Goal: Task Accomplishment & Management: Manage account settings

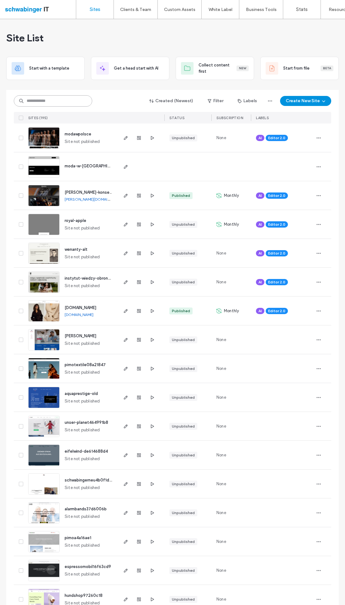
click at [50, 105] on input at bounding box center [53, 100] width 78 height 11
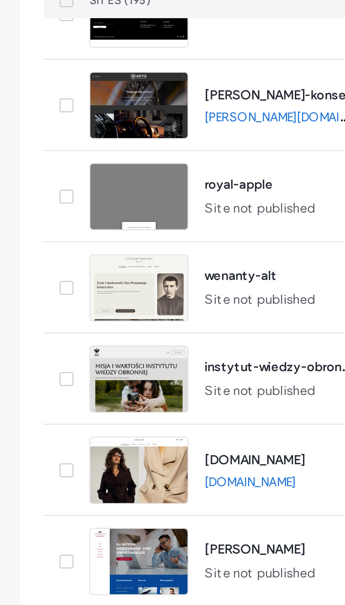
scroll to position [125, 0]
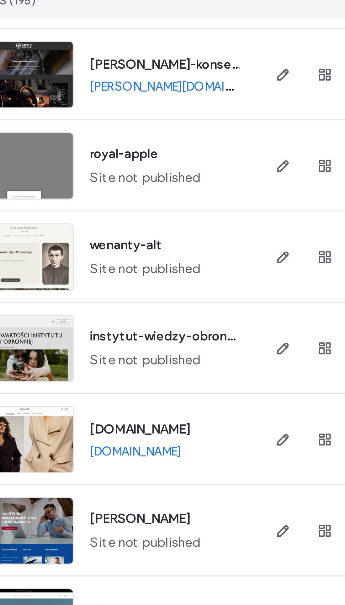
click at [123, 97] on icon "button" at bounding box center [125, 99] width 5 height 5
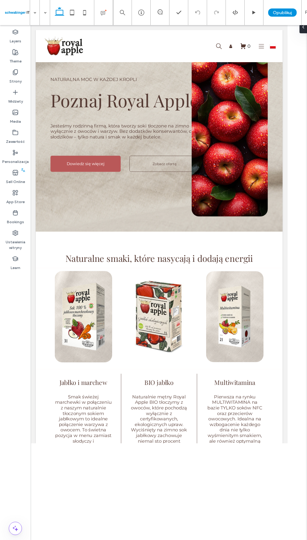
click at [10, 234] on div "Ustawienia witryny" at bounding box center [15, 240] width 31 height 26
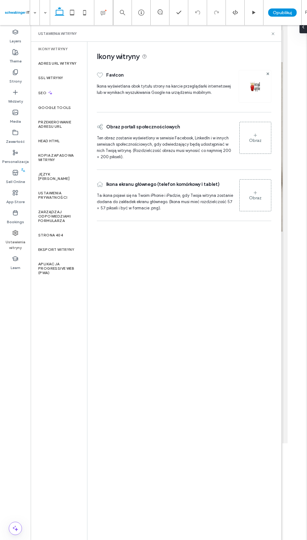
click at [50, 62] on label "Adres URL witryny" at bounding box center [57, 63] width 39 height 4
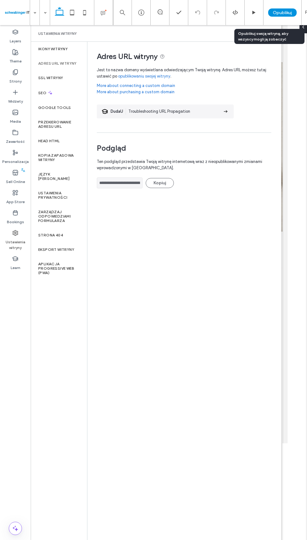
click at [283, 13] on span "Opublikuj" at bounding box center [282, 12] width 19 height 5
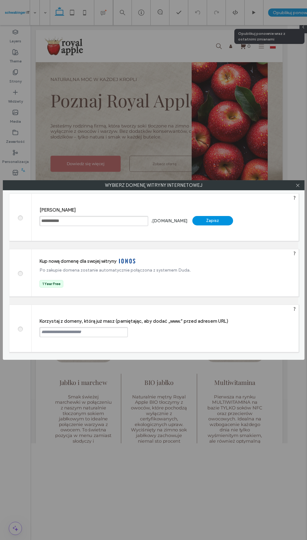
click at [14, 329] on div at bounding box center [20, 328] width 22 height 47
click at [25, 327] on label at bounding box center [19, 328] width 11 height 5
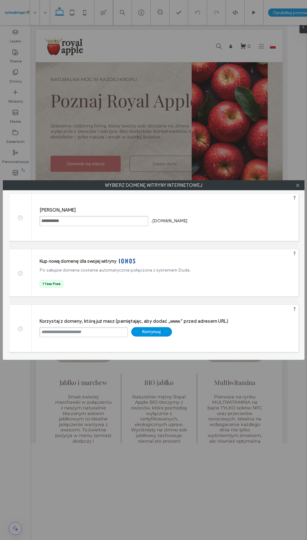
click at [55, 333] on input "text" at bounding box center [84, 332] width 88 height 10
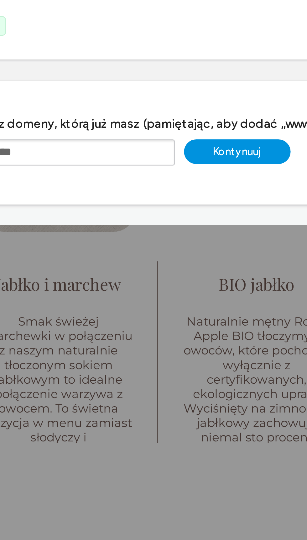
type input "**********"
click at [79, 335] on html ".wqwq-1{fill:#231f20;} .cls-1q, .cls-2q { fill-rule: evenodd; } .cls-2q { fill:…" at bounding box center [153, 270] width 307 height 540
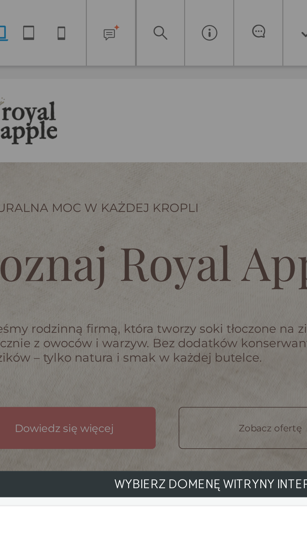
click at [84, 332] on html ".wqwq-1{fill:#231f20;} .cls-1q, .cls-2q { fill-rule: evenodd; } .cls-2q { fill:…" at bounding box center [153, 270] width 307 height 540
click at [85, 328] on html ".wqwq-1{fill:#231f20;} .cls-1q, .cls-2q { fill-rule: evenodd; } .cls-2q { fill:…" at bounding box center [153, 270] width 307 height 540
click at [131, 327] on div "Kontynuuj" at bounding box center [151, 331] width 41 height 9
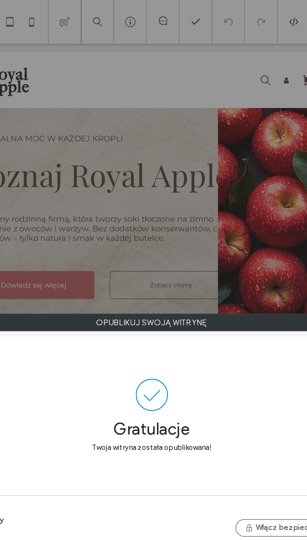
click at [57, 325] on html ".wqwq-1{fill:#231f20;} .cls-1q, .cls-2q { fill-rule: evenodd; } .cls-2q { fill:…" at bounding box center [153, 270] width 307 height 540
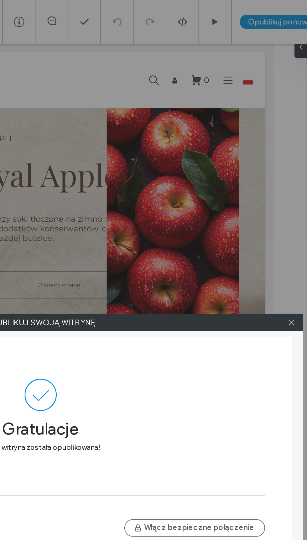
click at [202, 298] on button "Włącz bezpieczne połączenie" at bounding box center [242, 303] width 81 height 10
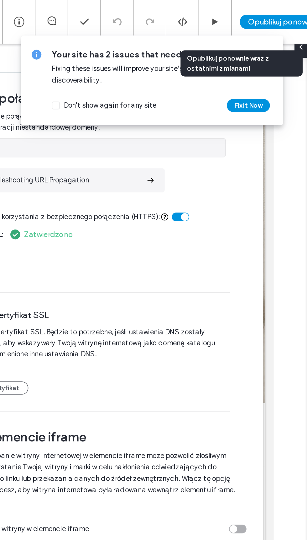
click at [269, 8] on div "Opublikuj ponownie" at bounding box center [294, 12] width 50 height 8
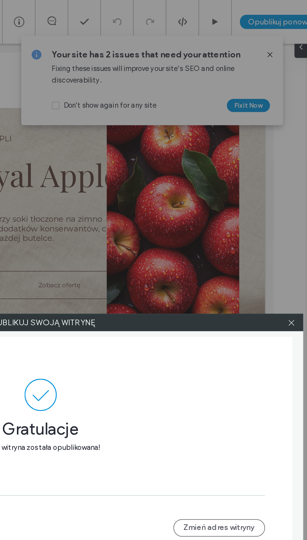
click at [294, 184] on div at bounding box center [298, 184] width 9 height 9
click at [296, 182] on span at bounding box center [298, 184] width 5 height 9
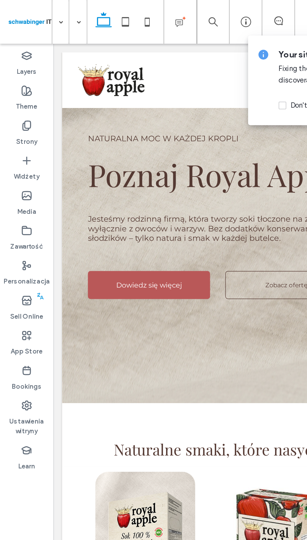
click at [15, 75] on use at bounding box center [15, 72] width 4 height 5
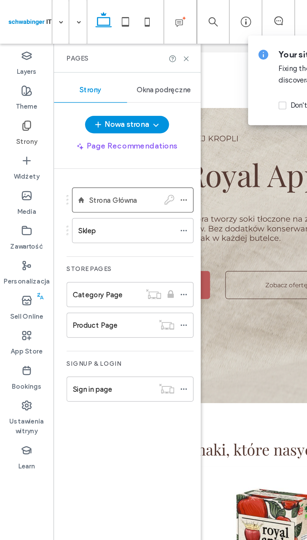
click at [105, 115] on icon at bounding box center [106, 115] width 4 height 4
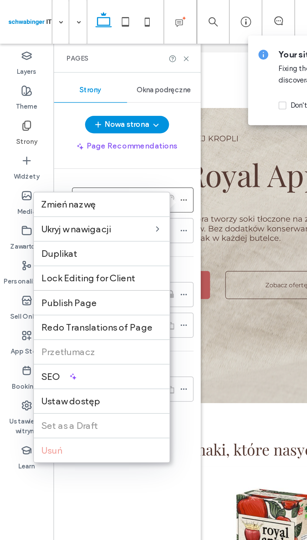
click at [40, 219] on icon at bounding box center [42, 216] width 5 height 5
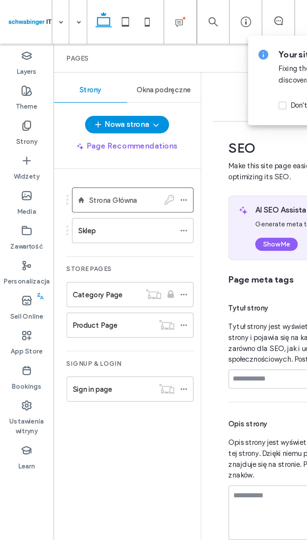
click at [13, 75] on use at bounding box center [15, 72] width 4 height 5
click at [14, 75] on use at bounding box center [15, 72] width 4 height 5
click at [106, 115] on icon at bounding box center [106, 115] width 4 height 4
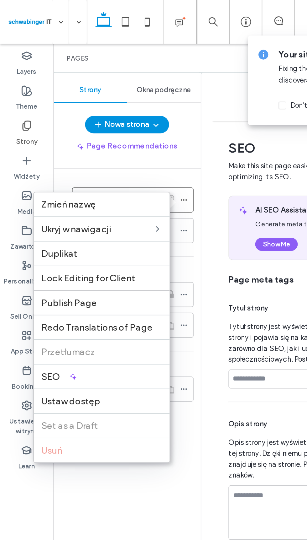
click at [105, 115] on icon at bounding box center [106, 115] width 4 height 4
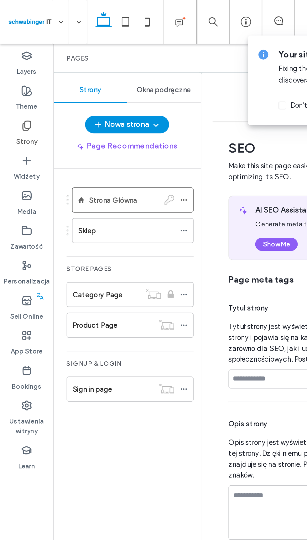
click at [105, 114] on icon at bounding box center [106, 115] width 4 height 4
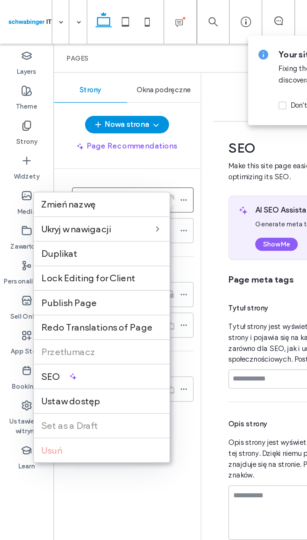
click at [37, 232] on span "Ustaw dostęp" at bounding box center [41, 230] width 34 height 6
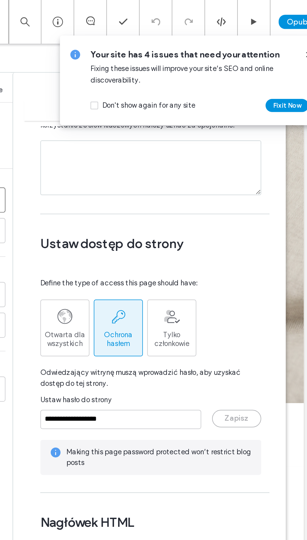
scroll to position [466, 0]
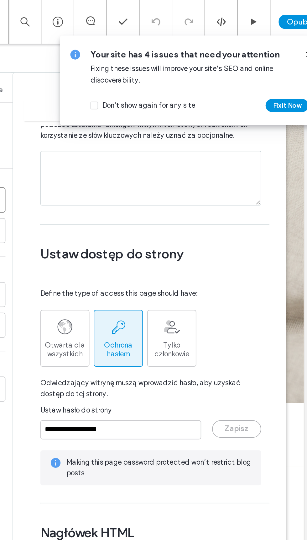
click at [132, 199] on span "Otwarta dla wszystkich" at bounding box center [146, 201] width 28 height 10
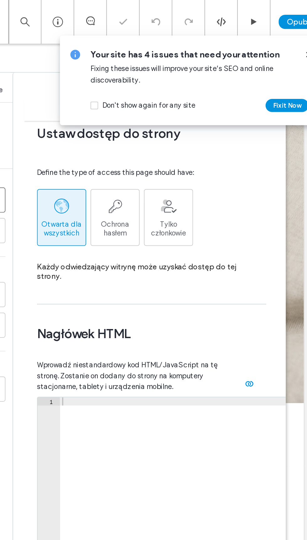
scroll to position [538, 4]
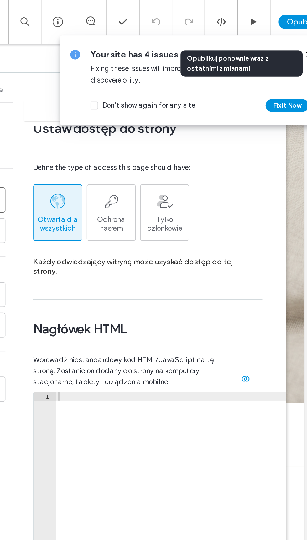
click at [273, 11] on span "Opublikuj ponownie" at bounding box center [293, 12] width 40 height 5
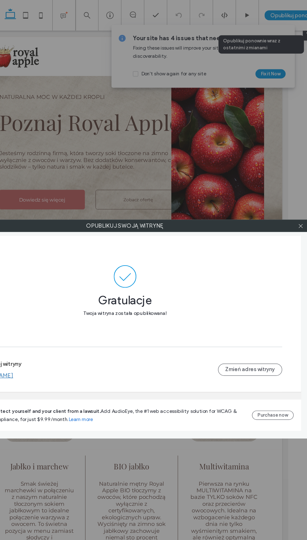
click at [296, 185] on icon at bounding box center [298, 185] width 5 height 5
